Goal: Task Accomplishment & Management: Complete application form

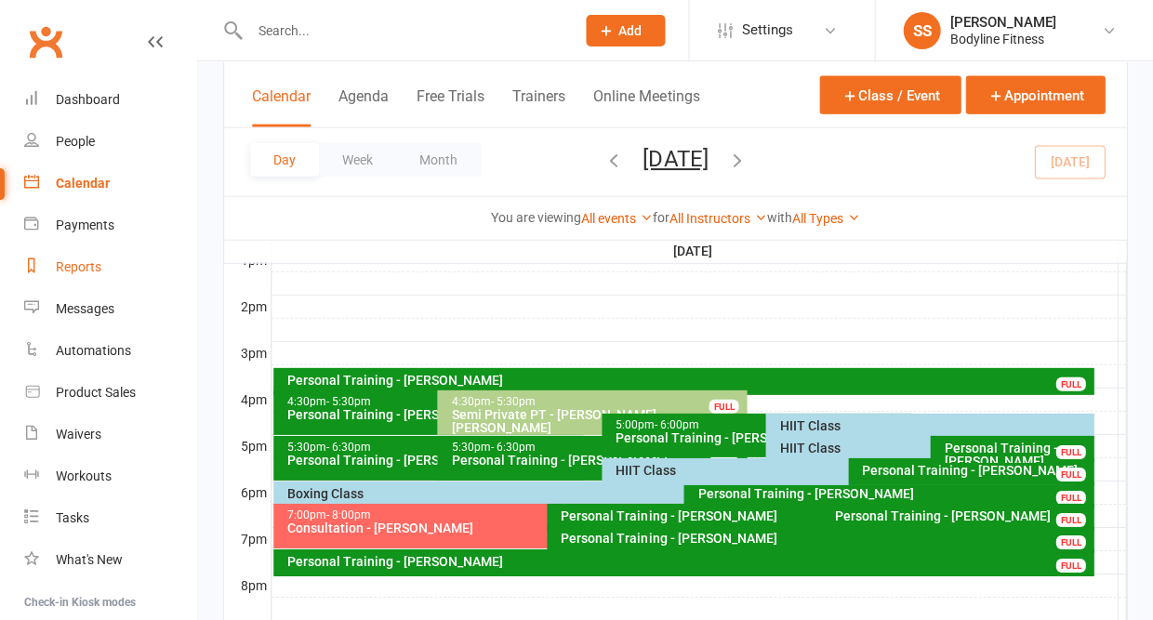
scroll to position [734, 0]
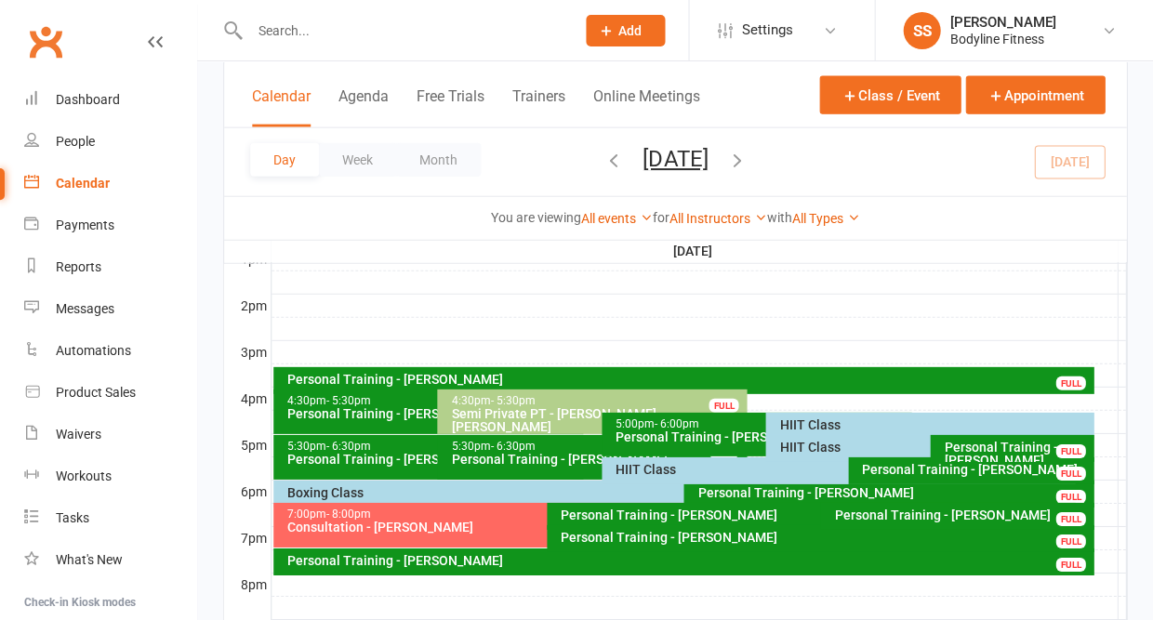
click at [311, 490] on div "Boxing Class" at bounding box center [678, 492] width 785 height 13
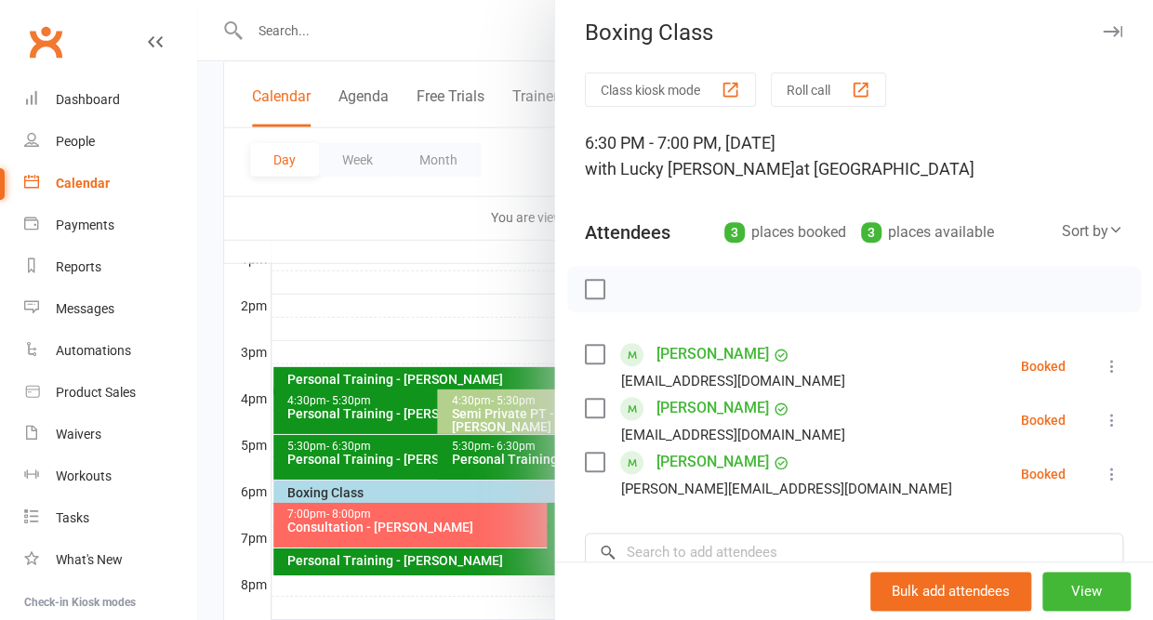
scroll to position [0, 0]
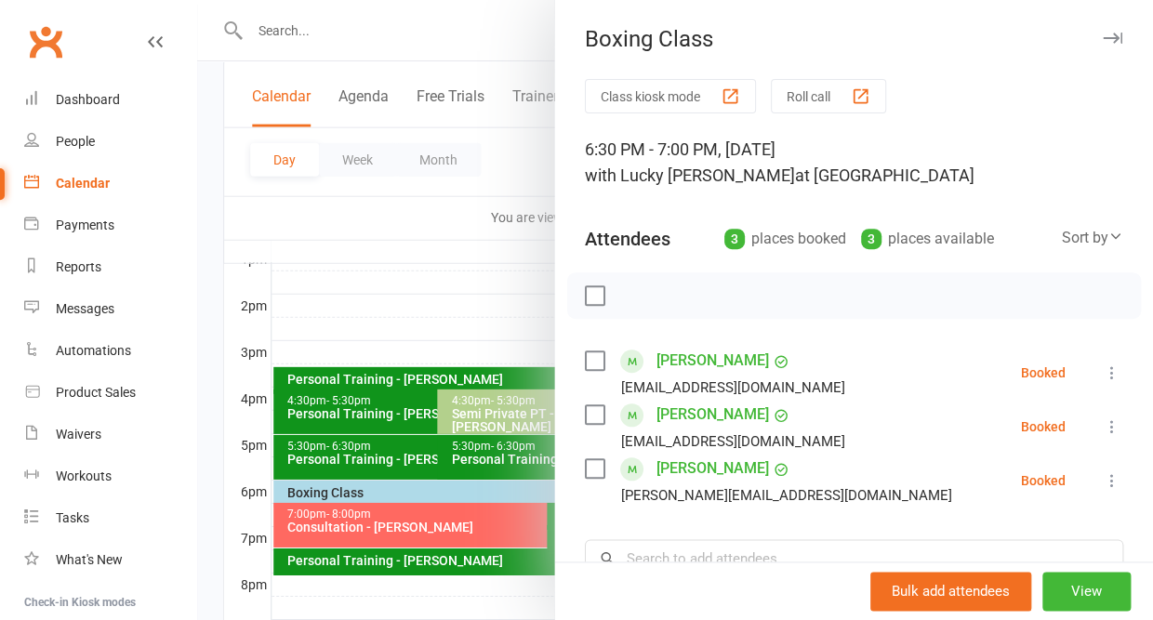
click at [1111, 37] on icon "button" at bounding box center [1113, 38] width 20 height 11
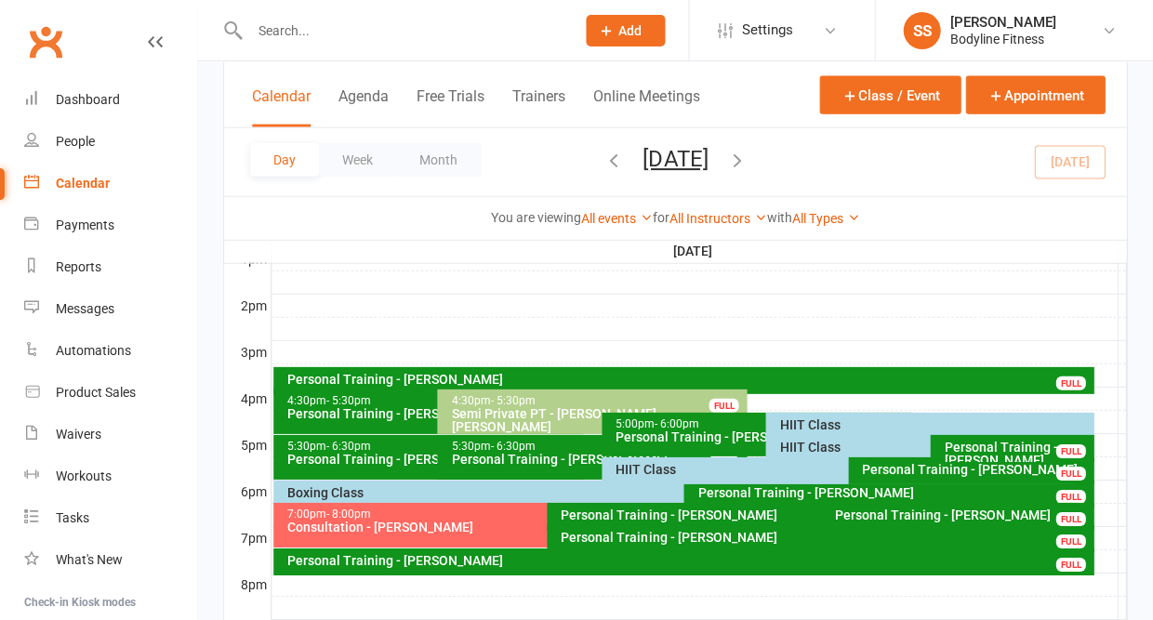
click at [669, 470] on div "HIIT Class" at bounding box center [843, 469] width 457 height 13
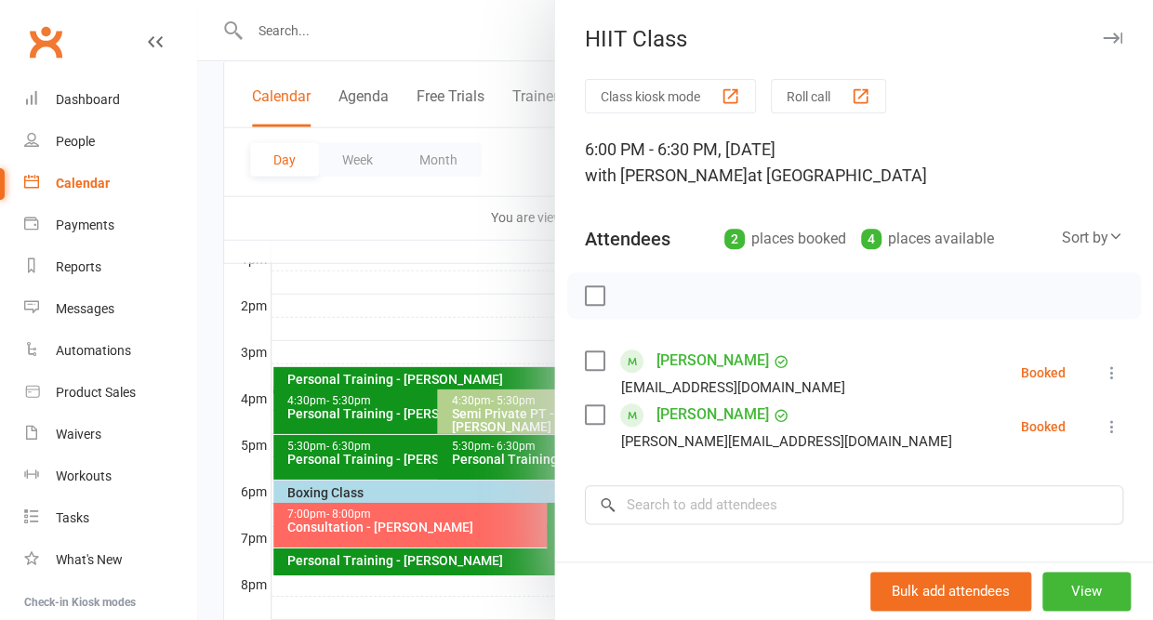
click at [1107, 40] on icon "button" at bounding box center [1113, 38] width 20 height 11
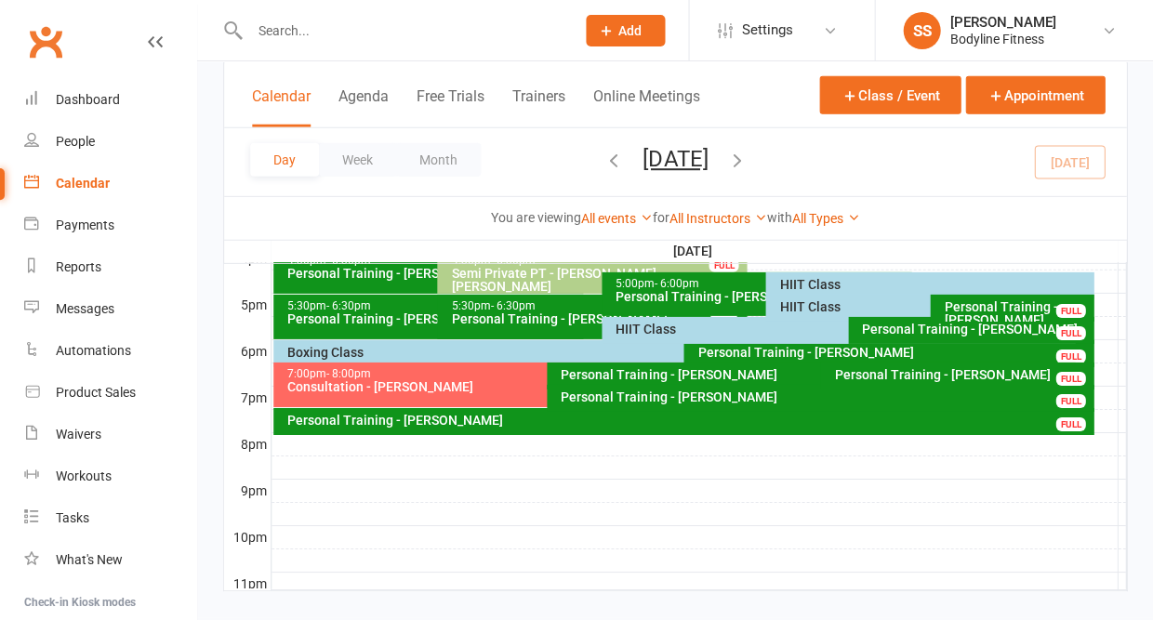
scroll to position [892, 0]
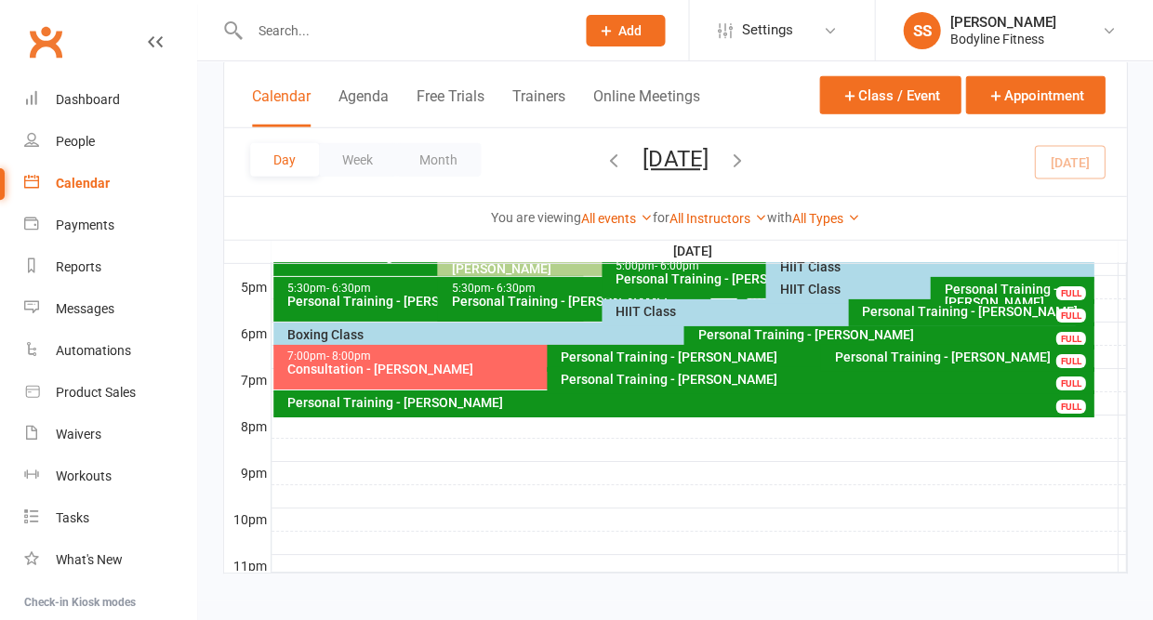
click at [629, 315] on div "HIIT Class" at bounding box center [843, 311] width 457 height 13
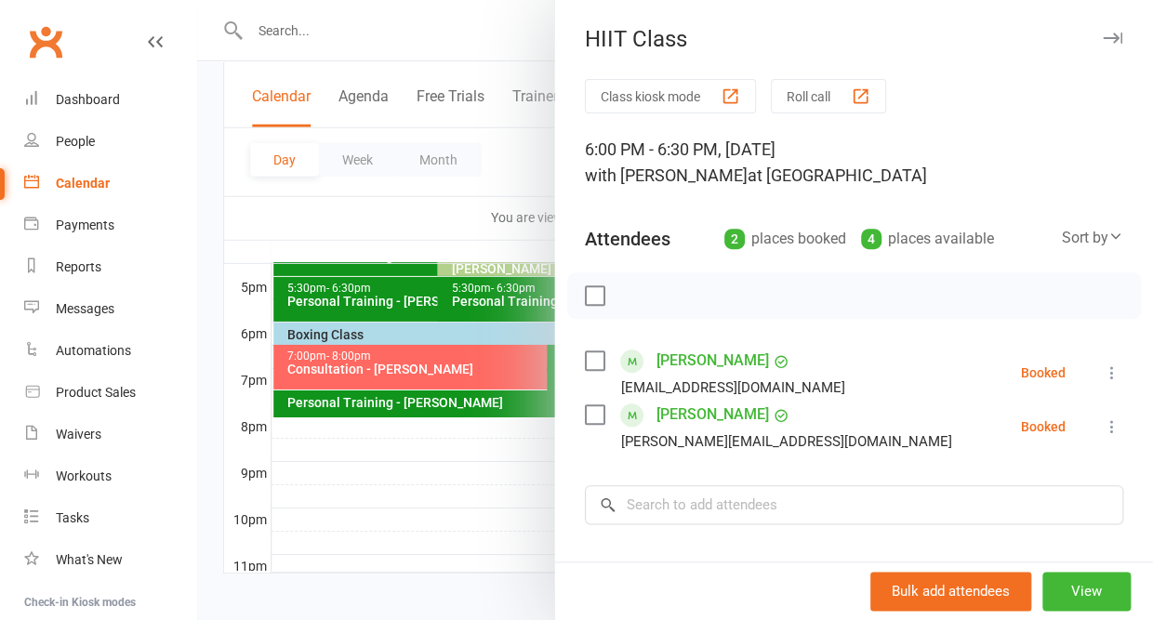
click at [1117, 40] on icon "button" at bounding box center [1113, 38] width 20 height 11
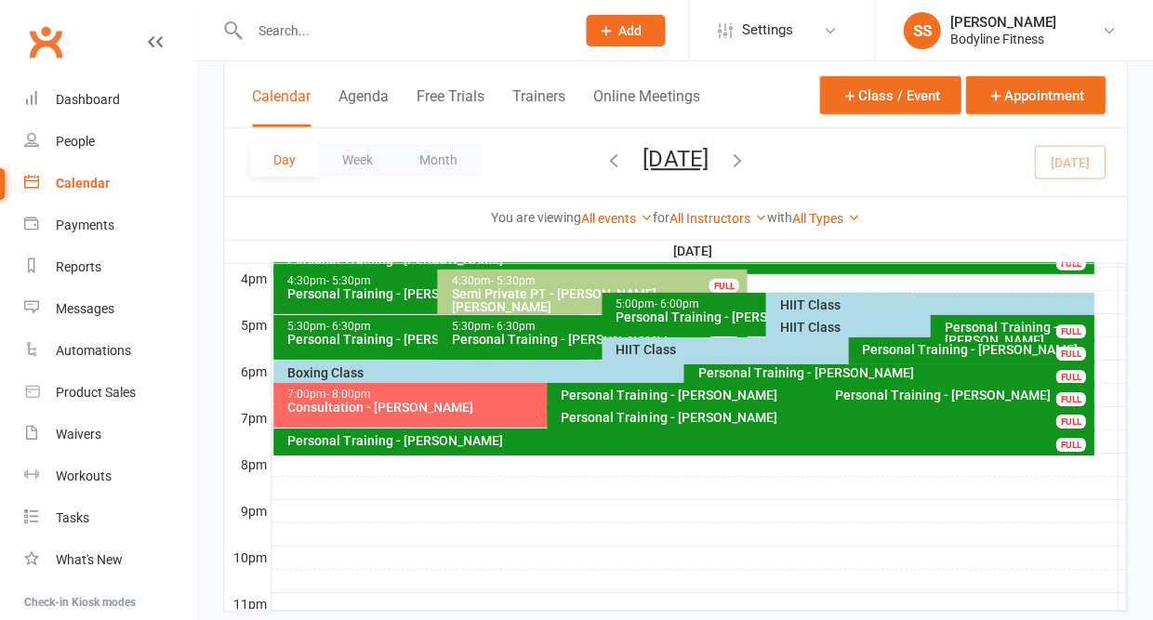
scroll to position [857, 0]
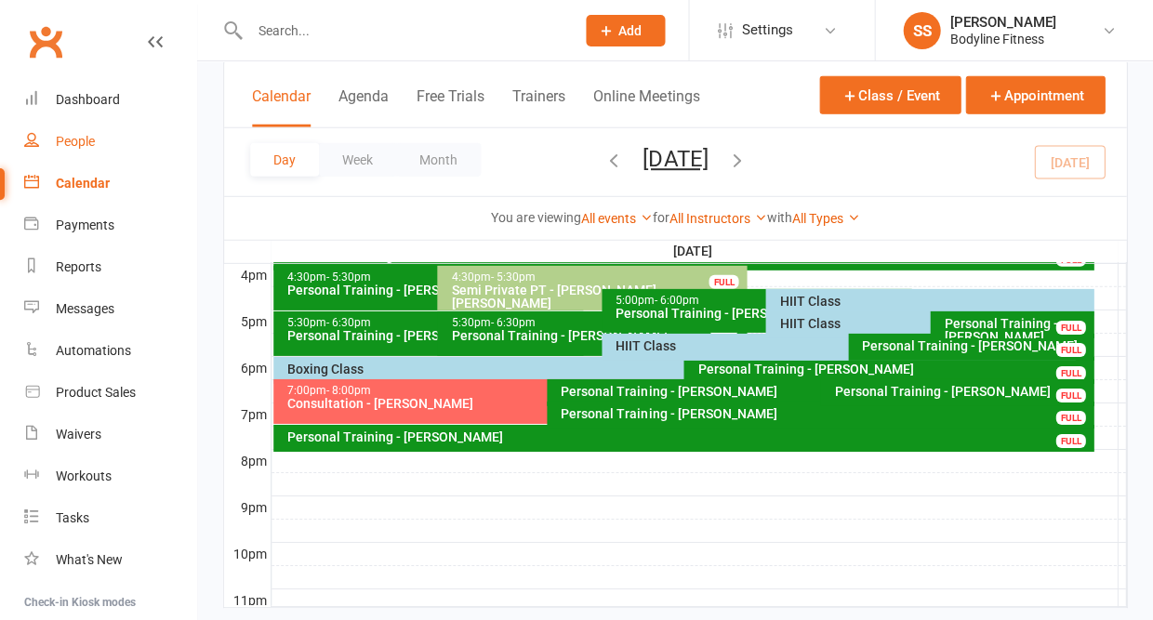
click at [78, 141] on div "People" at bounding box center [75, 141] width 39 height 15
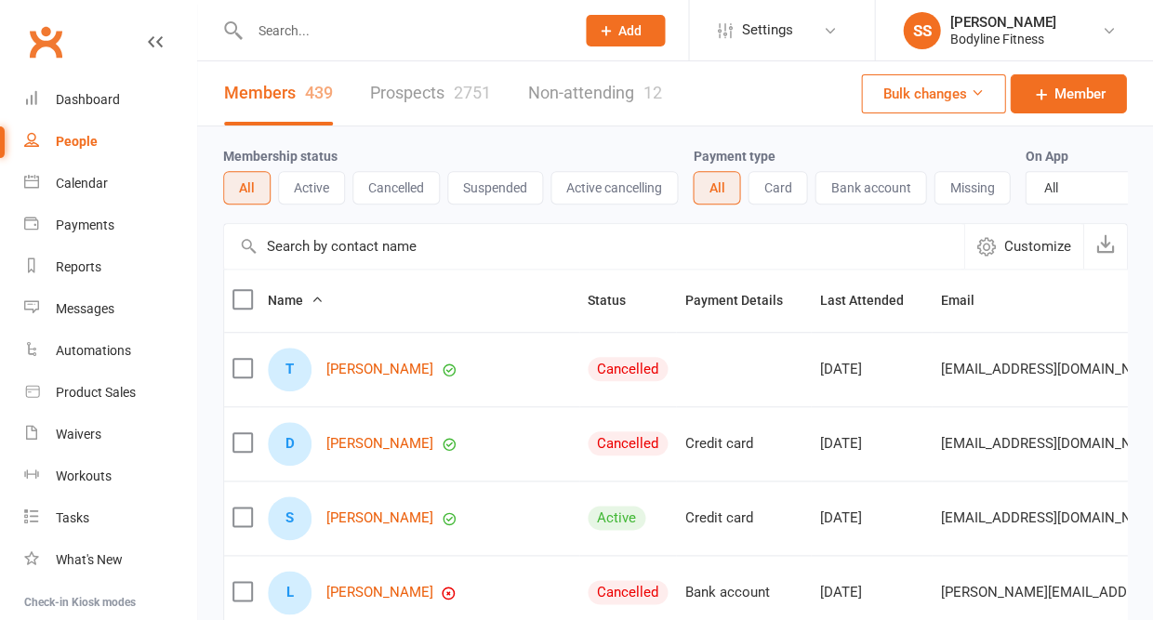
click at [480, 102] on div "2751" at bounding box center [472, 93] width 37 height 20
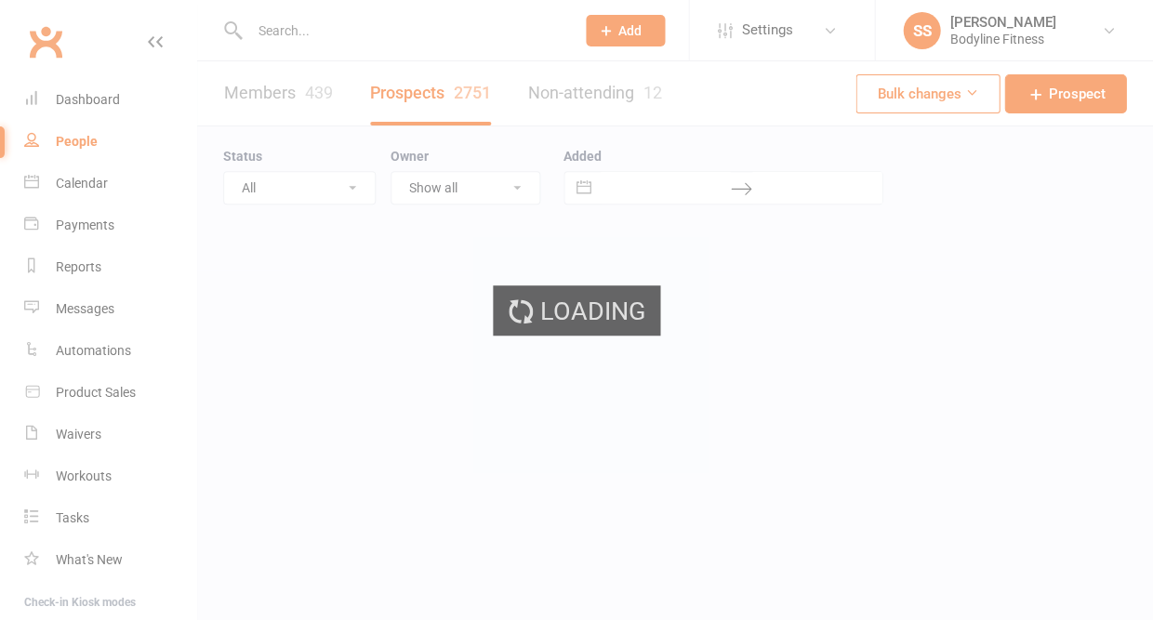
select select "50"
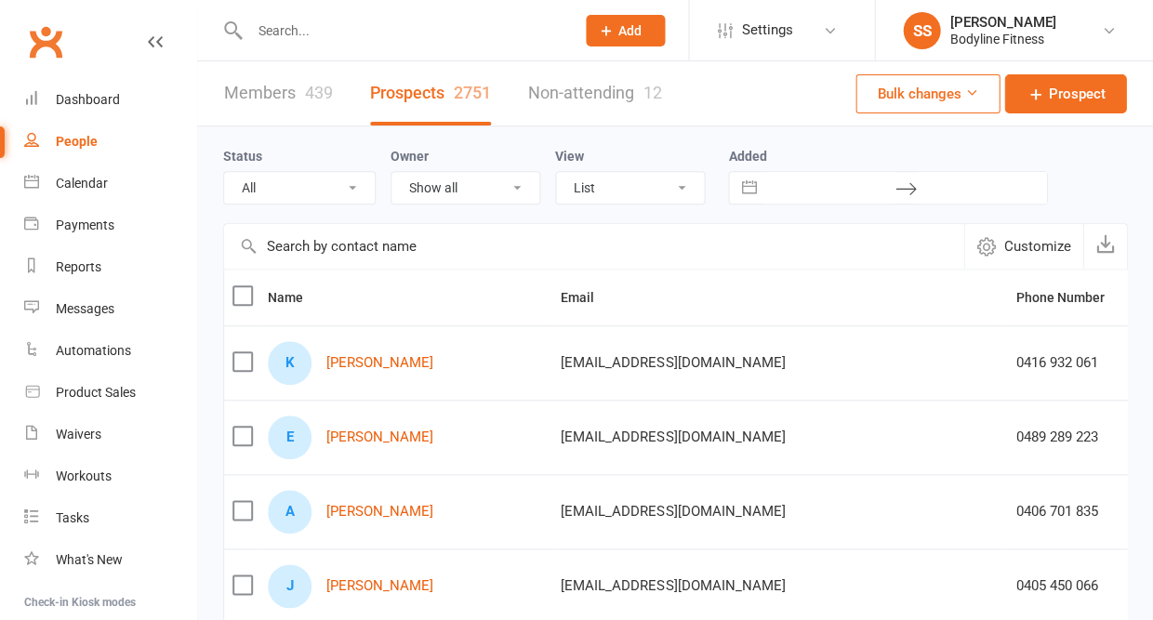
select select "New Lead"
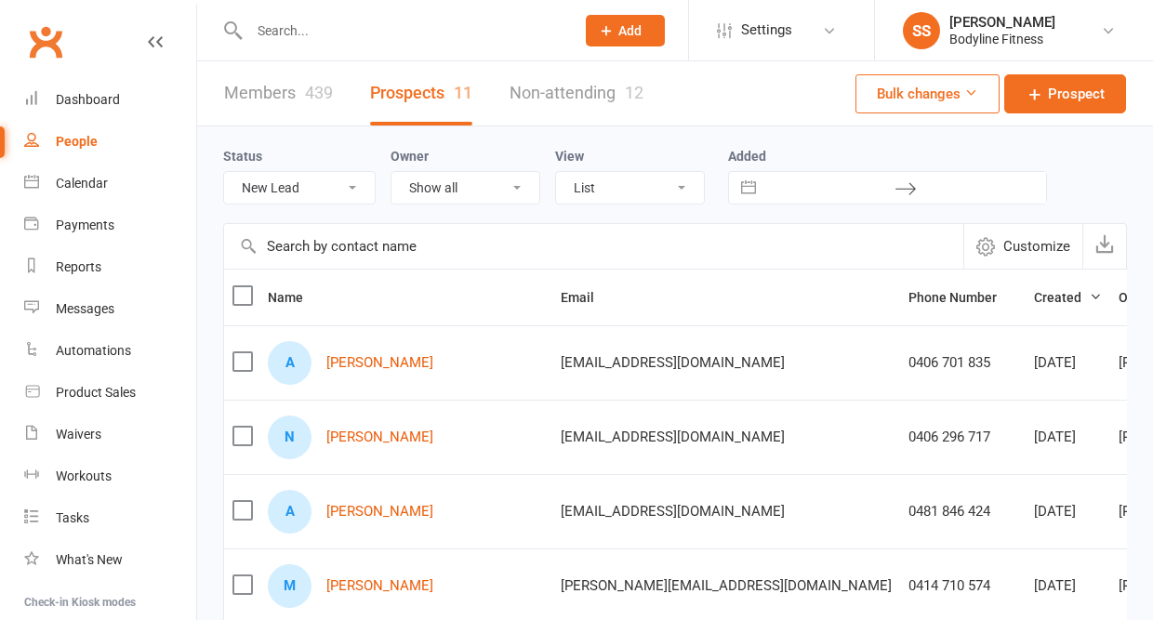
select select "New Lead"
select select "50"
click at [1035, 93] on icon at bounding box center [1035, 94] width 19 height 19
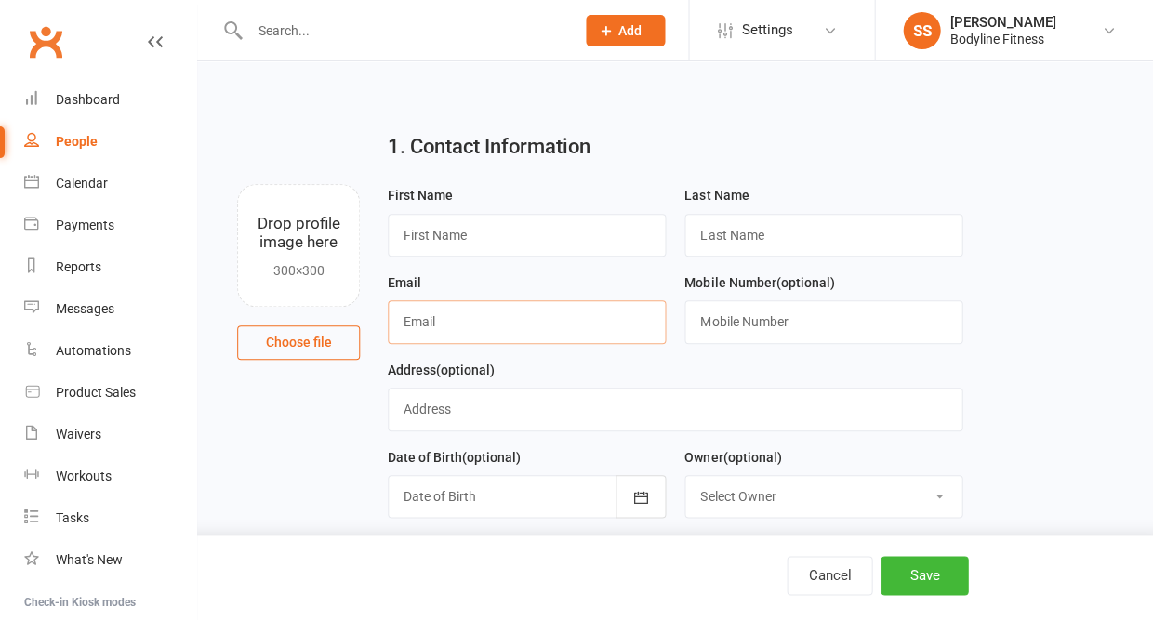
paste input "[EMAIL_ADDRESS][DOMAIN_NAME]"
type input "[EMAIL_ADDRESS][DOMAIN_NAME]"
type input "[PERSON_NAME]"
click at [771, 326] on input "text" at bounding box center [823, 321] width 278 height 43
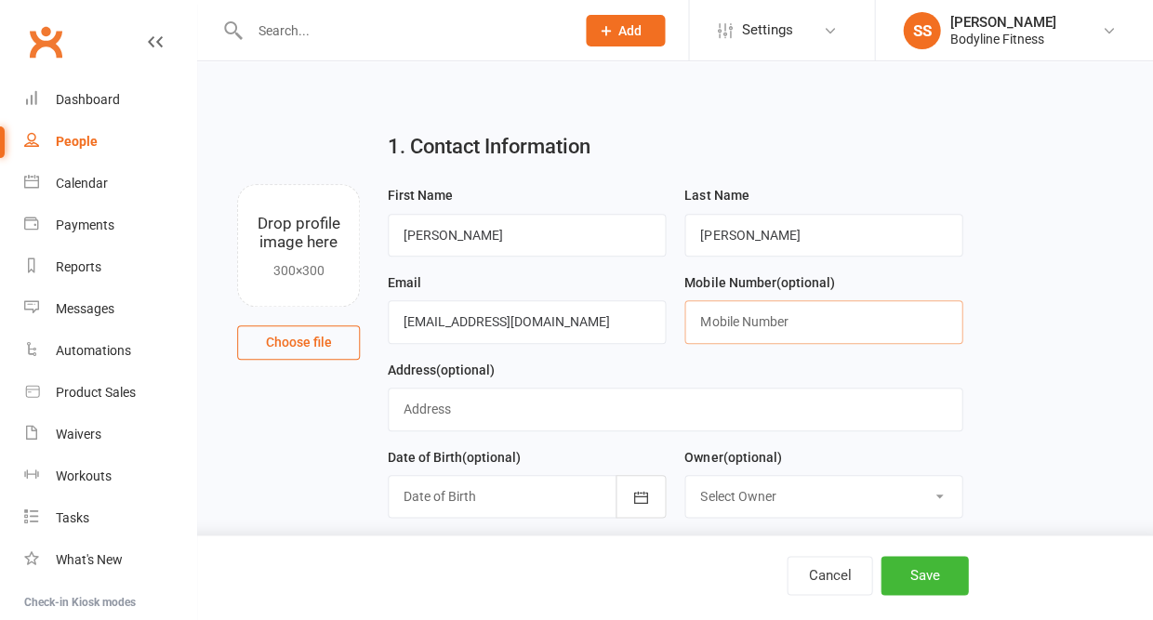
paste input "0406 301 996"
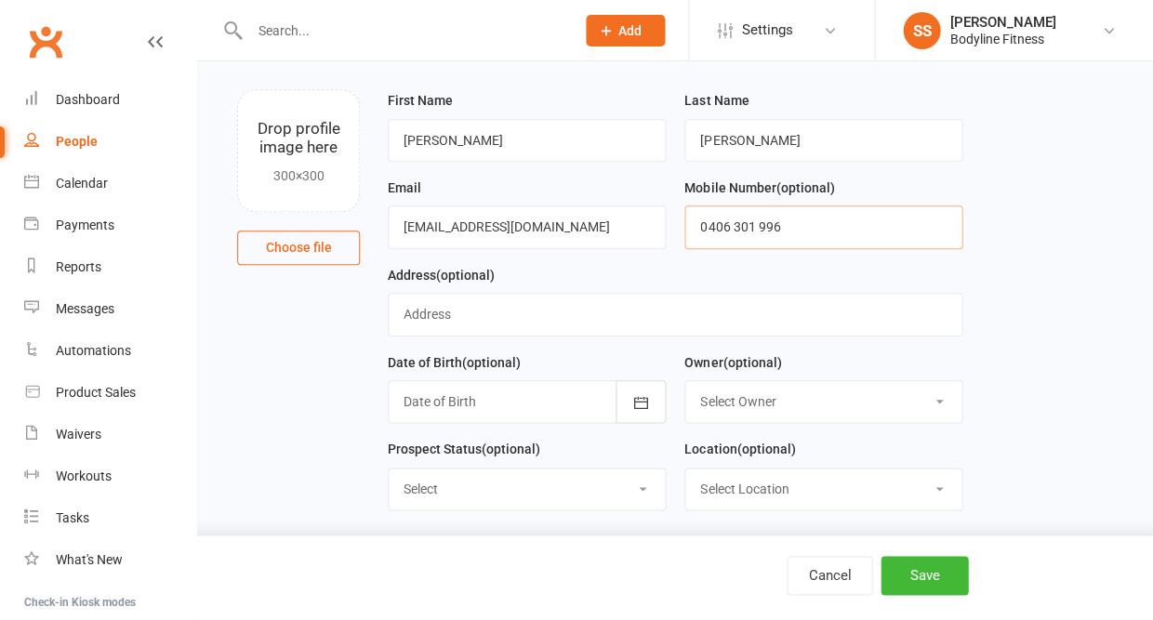
scroll to position [139, 0]
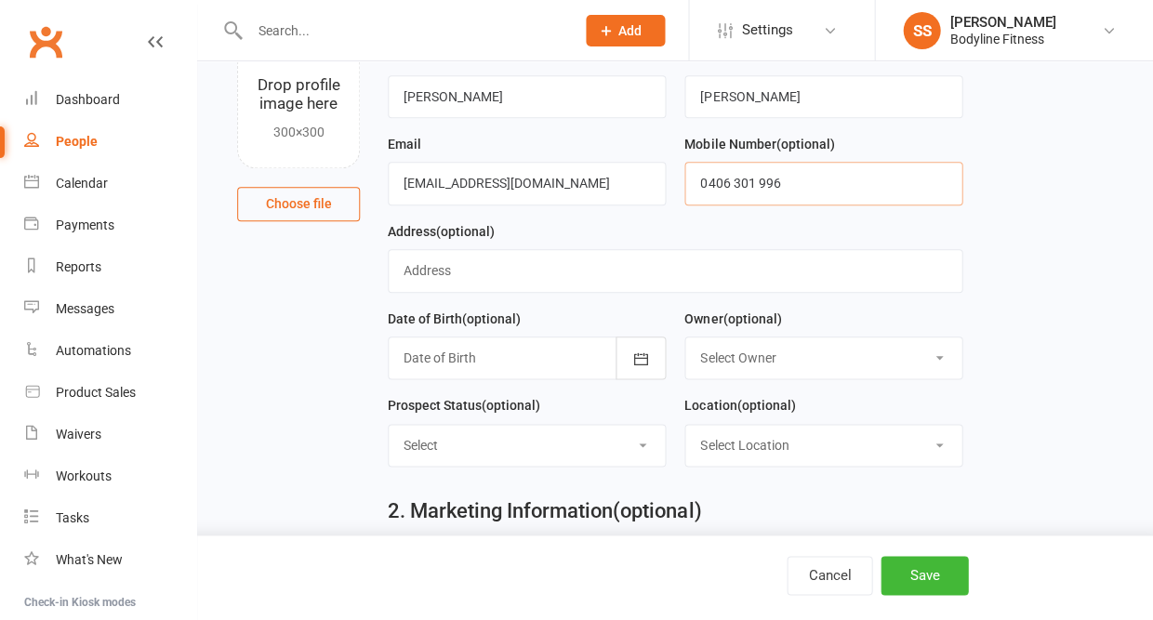
type input "0406 301 996"
select select "New Lead"
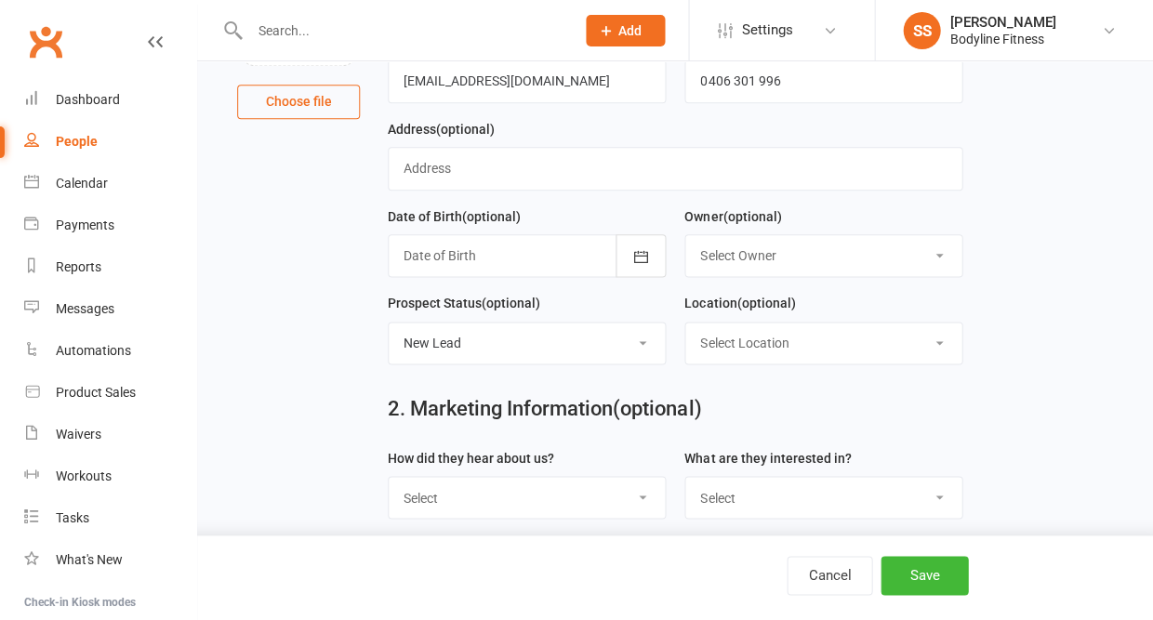
scroll to position [322, 0]
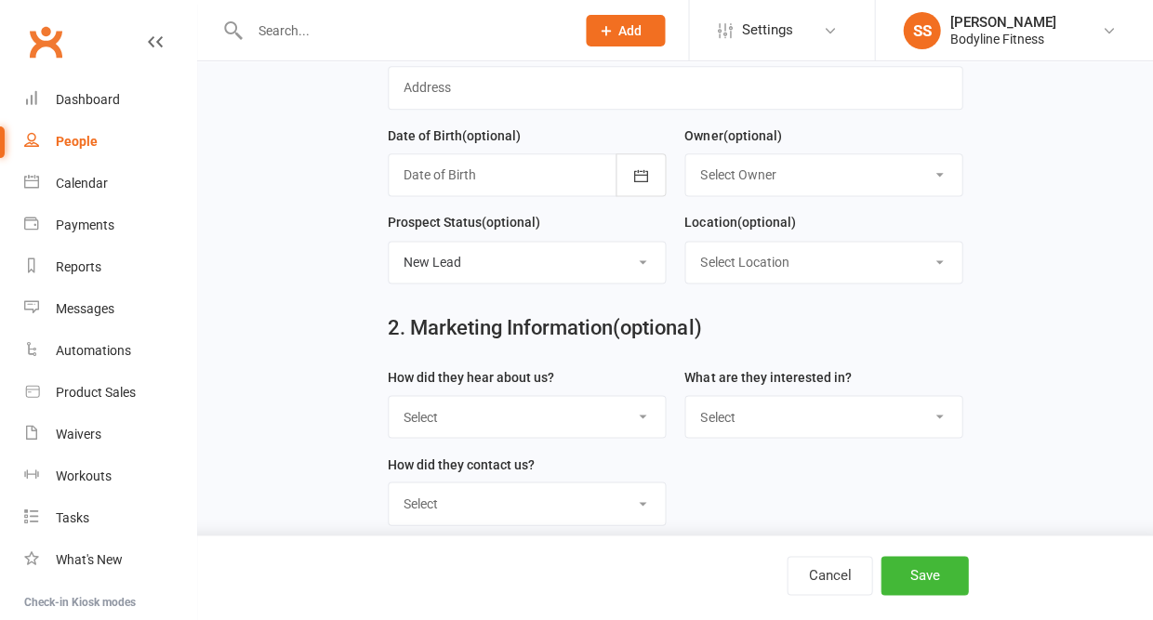
select select "Facebook"
select select "Personal Training"
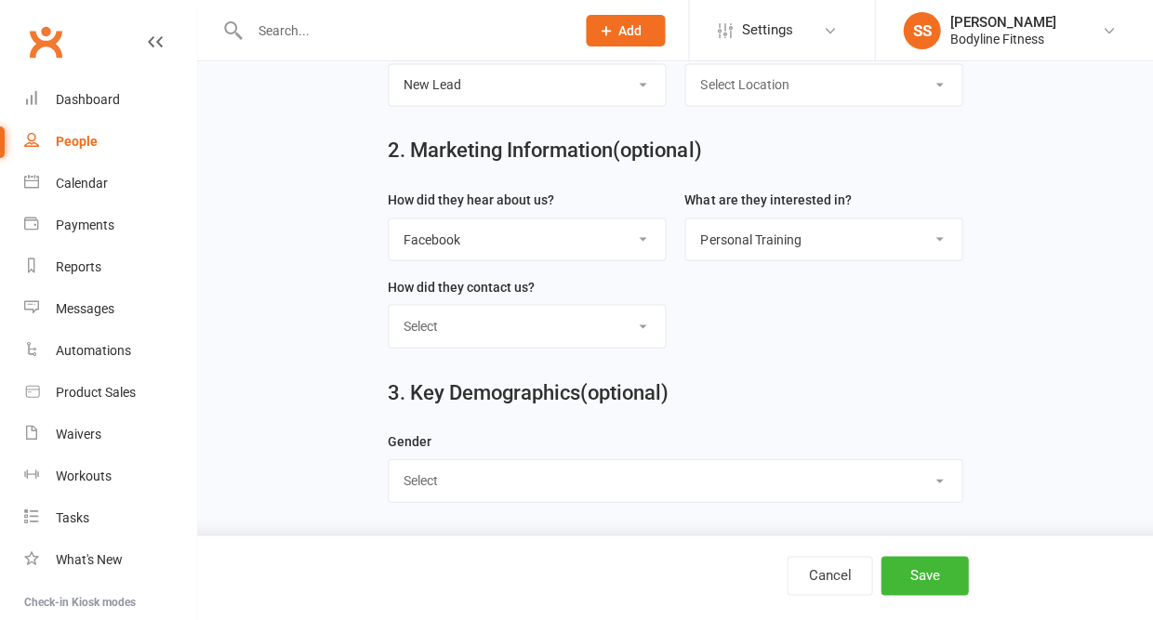
scroll to position [503, 0]
select select "[DEMOGRAPHIC_DATA]"
click at [913, 573] on button "Save" at bounding box center [924, 575] width 87 height 39
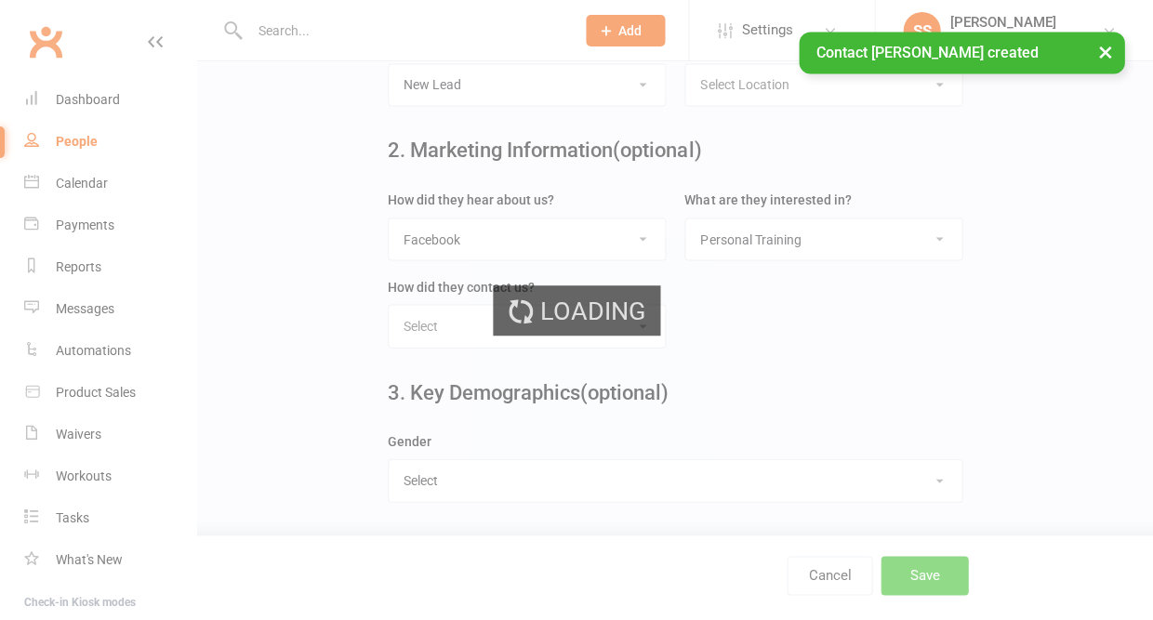
scroll to position [0, 0]
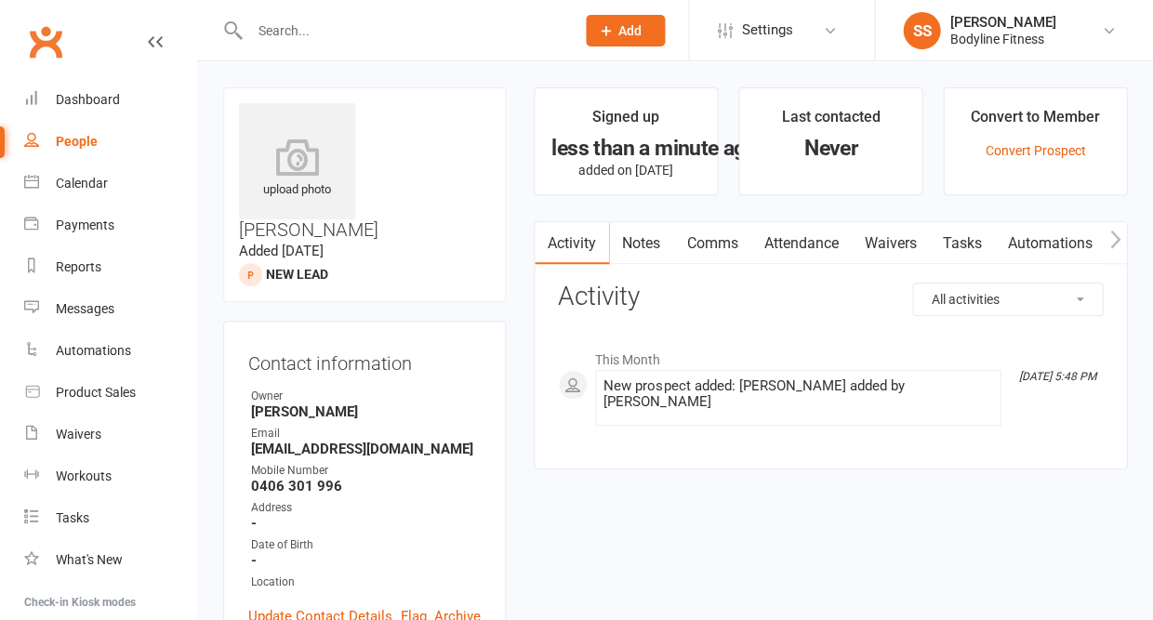
click at [87, 140] on div "People" at bounding box center [77, 141] width 42 height 15
select select "50"
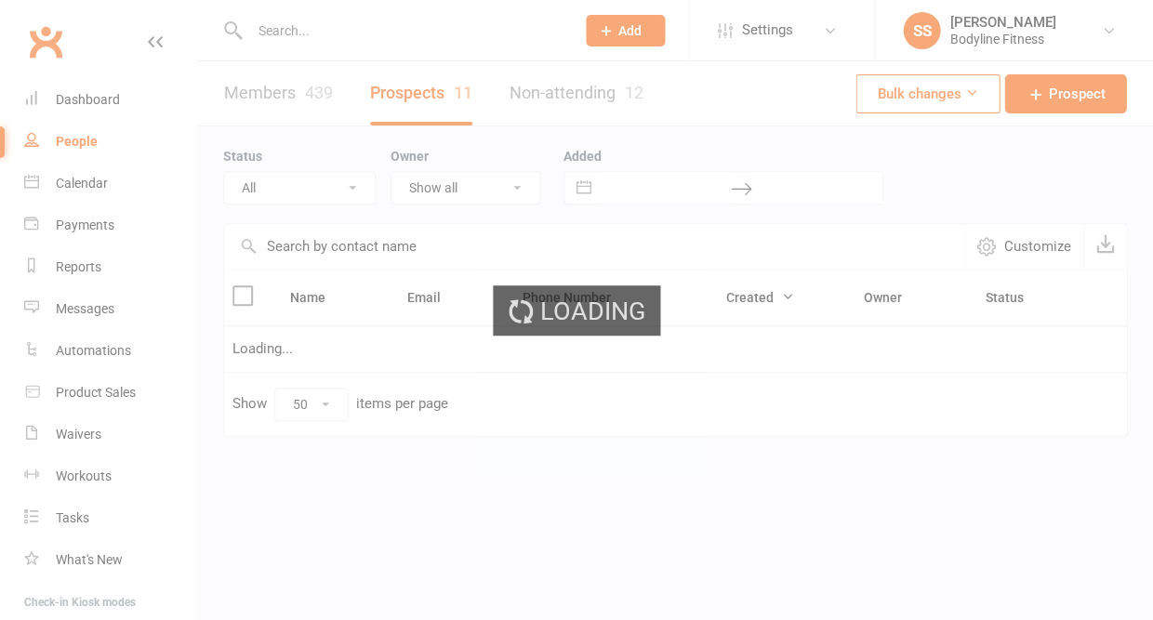
select select "New Lead"
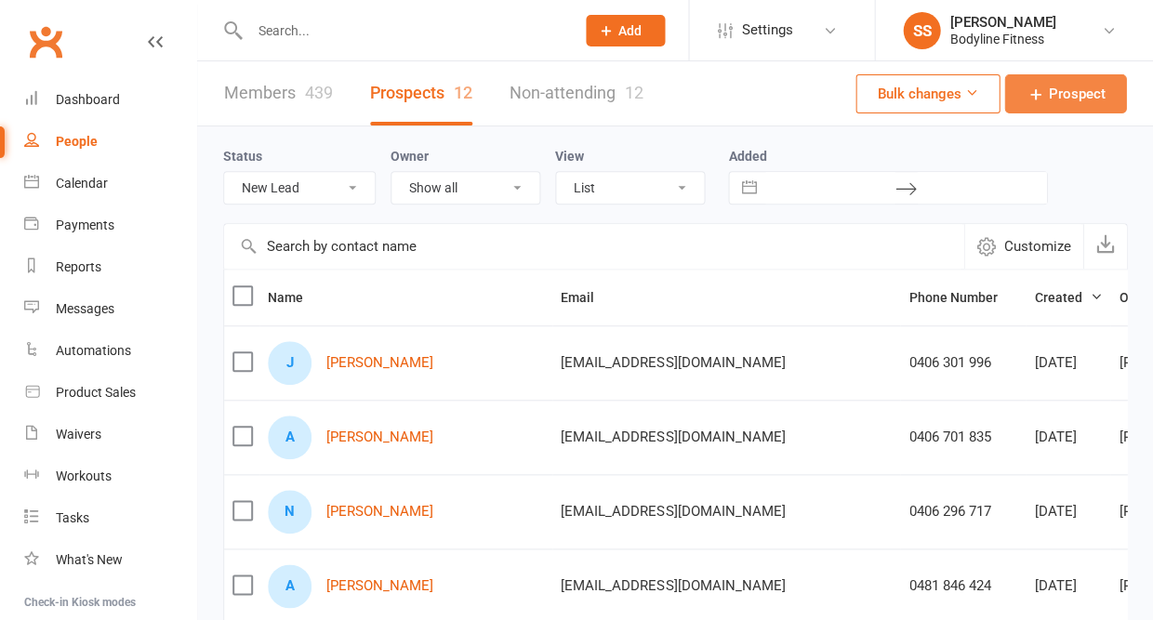
click at [1047, 113] on link "Prospect" at bounding box center [1065, 93] width 122 height 39
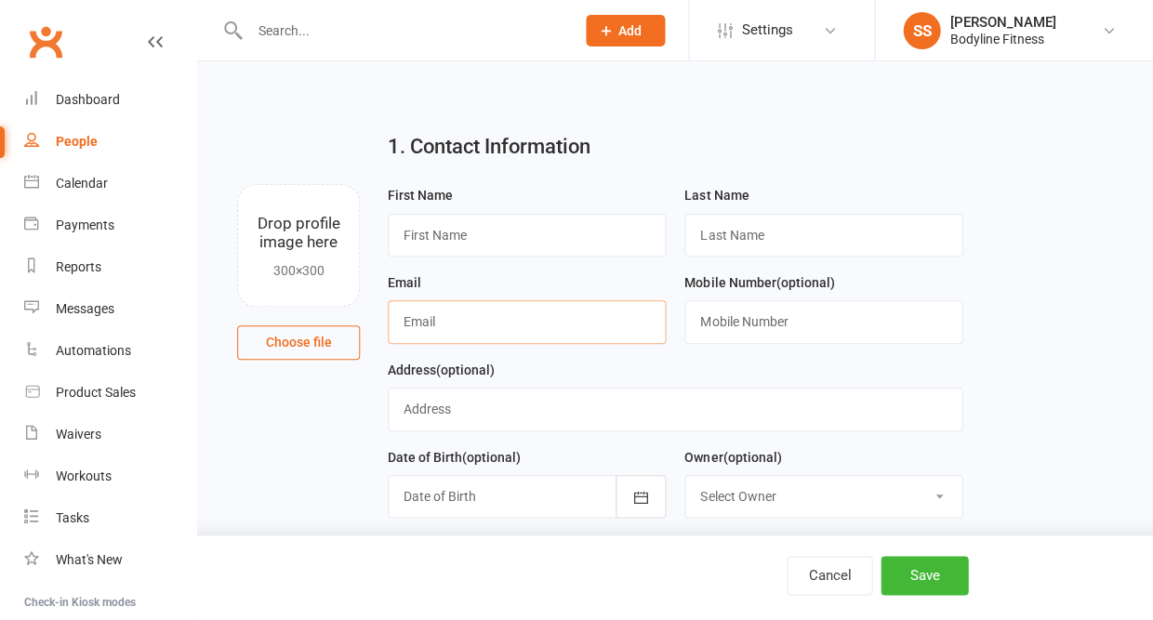
paste input "[EMAIL_ADDRESS][DOMAIN_NAME]"
type input "[EMAIL_ADDRESS][DOMAIN_NAME]"
type input "[PERSON_NAME]"
click at [719, 322] on input "text" at bounding box center [823, 321] width 278 height 43
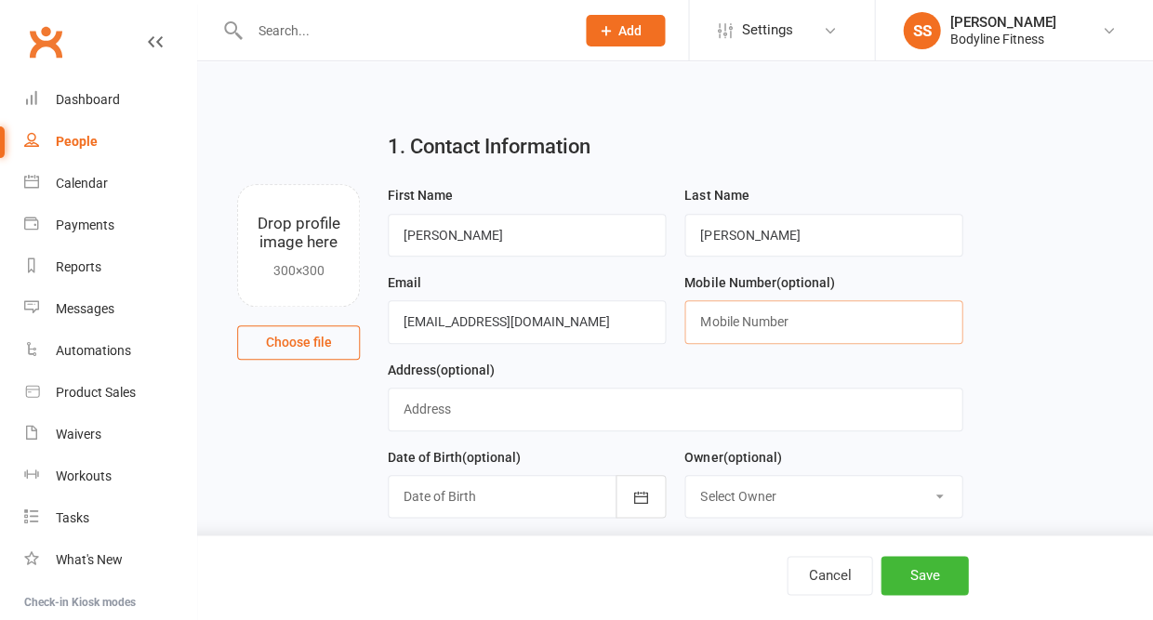
paste input "0461534245"
click at [727, 327] on input "0461534245" at bounding box center [823, 321] width 278 height 43
click at [752, 327] on input "0461 534245" at bounding box center [823, 321] width 278 height 43
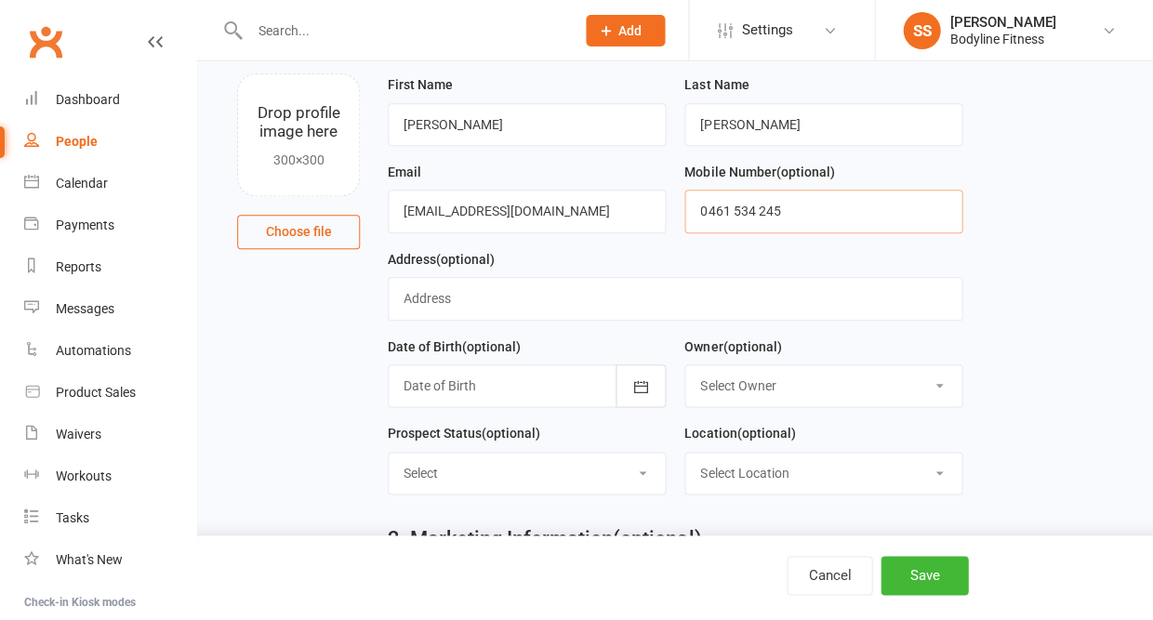
type input "0461 534 245"
select select "New Lead"
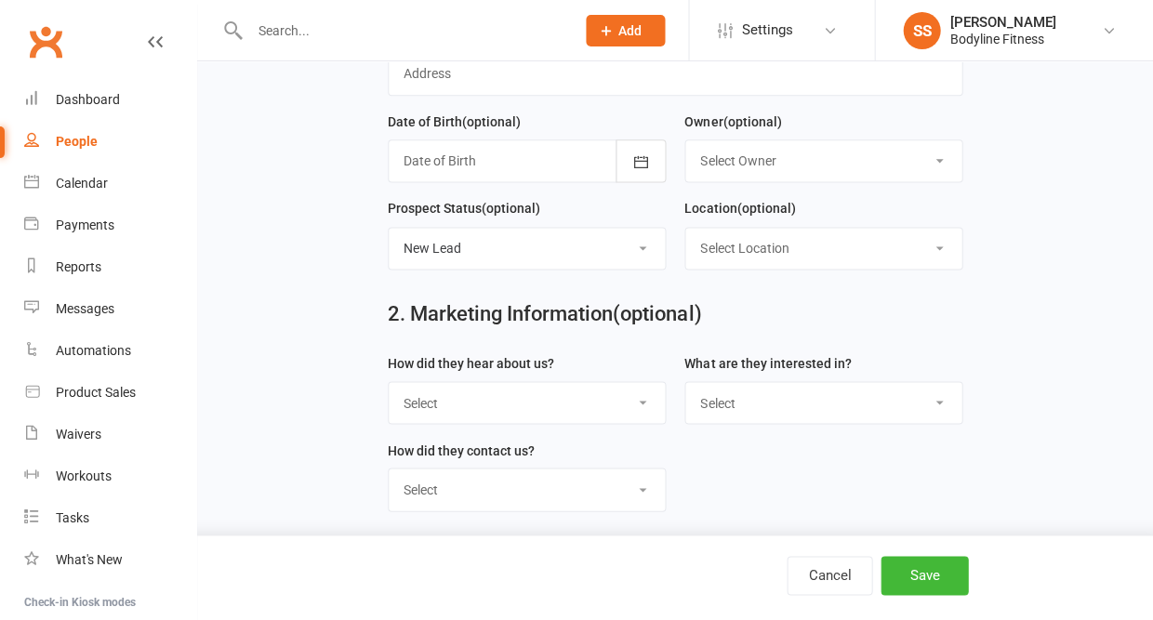
scroll to position [336, 0]
select select "BLF Website"
select select "Personal Training"
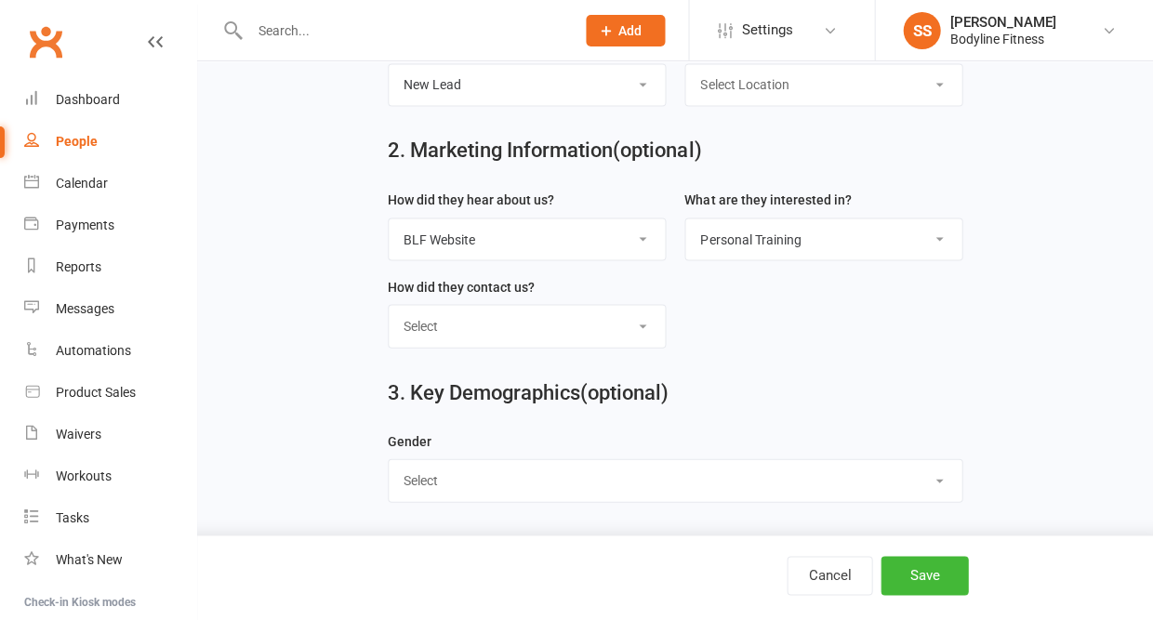
scroll to position [508, 0]
select select "[DEMOGRAPHIC_DATA]"
click at [924, 580] on button "Save" at bounding box center [924, 575] width 87 height 39
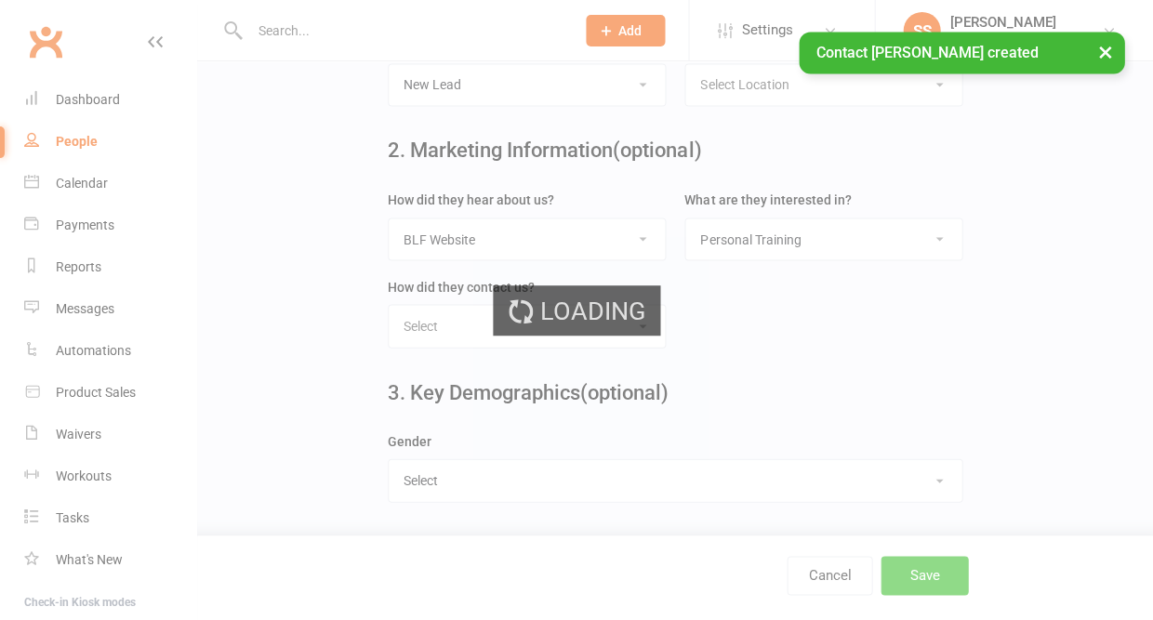
scroll to position [0, 0]
